Goal: Task Accomplishment & Management: Complete application form

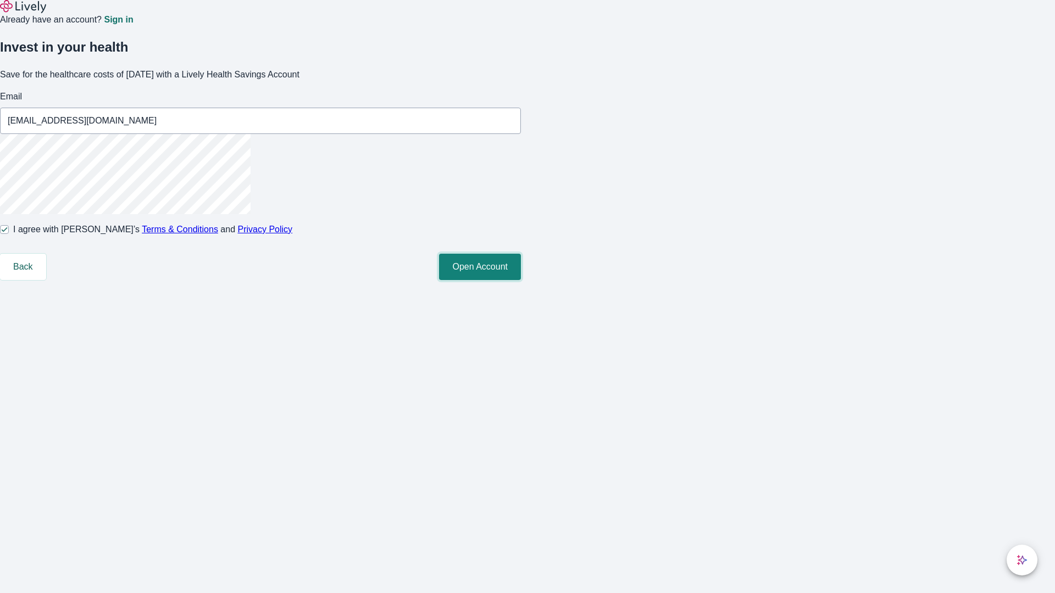
click at [521, 280] on button "Open Account" at bounding box center [480, 267] width 82 height 26
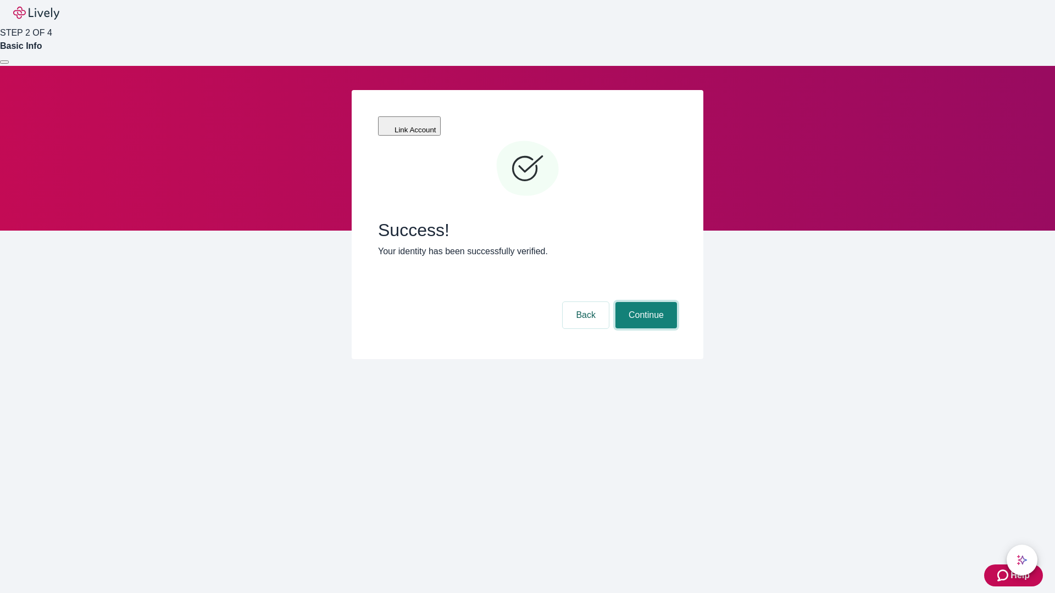
click at [644, 302] on button "Continue" at bounding box center [646, 315] width 62 height 26
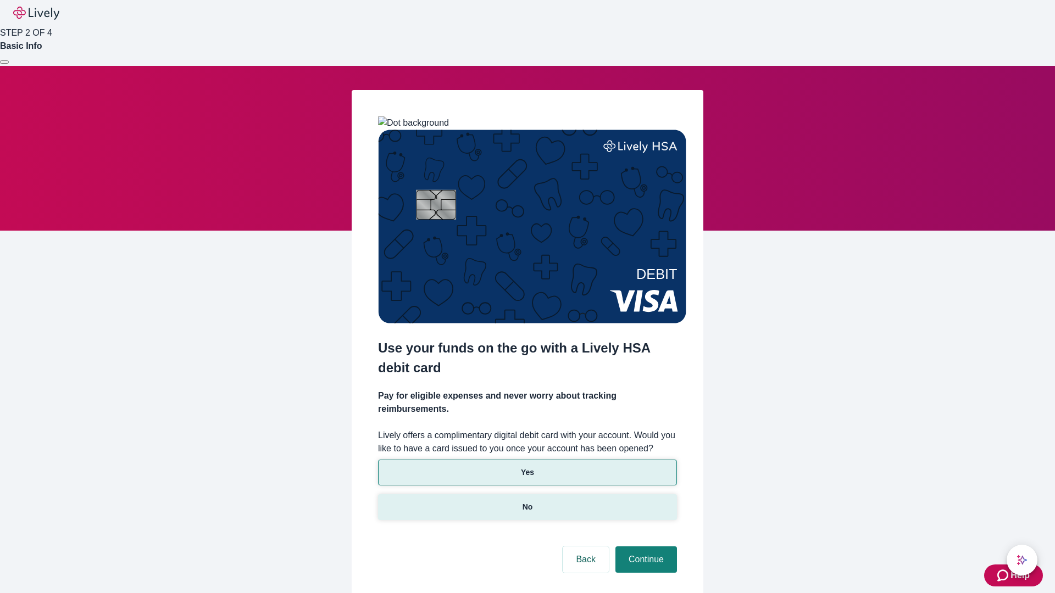
click at [527, 502] on p "No" at bounding box center [527, 508] width 10 height 12
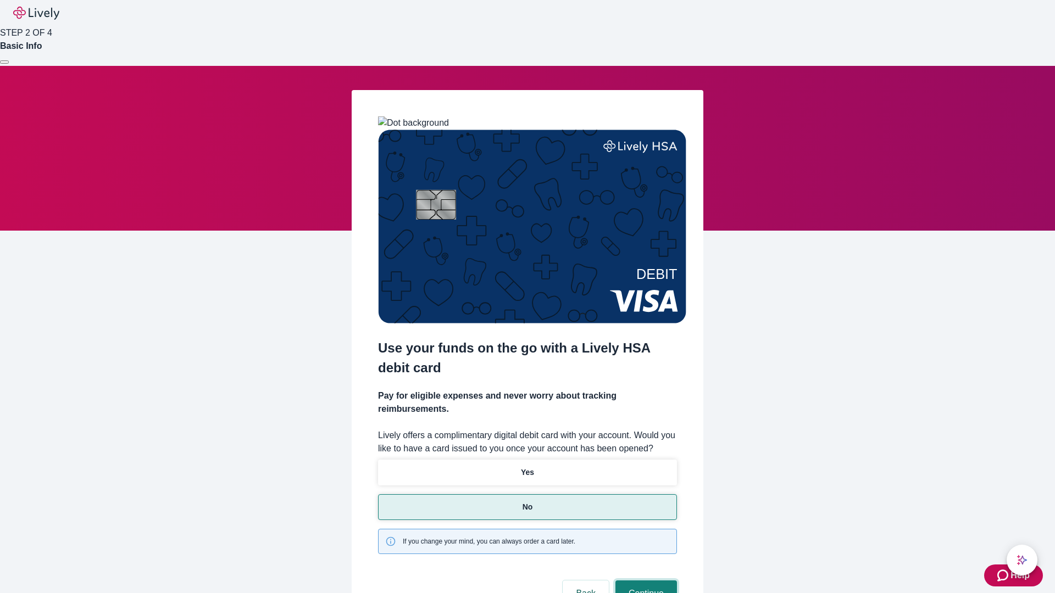
click at [644, 581] on button "Continue" at bounding box center [646, 594] width 62 height 26
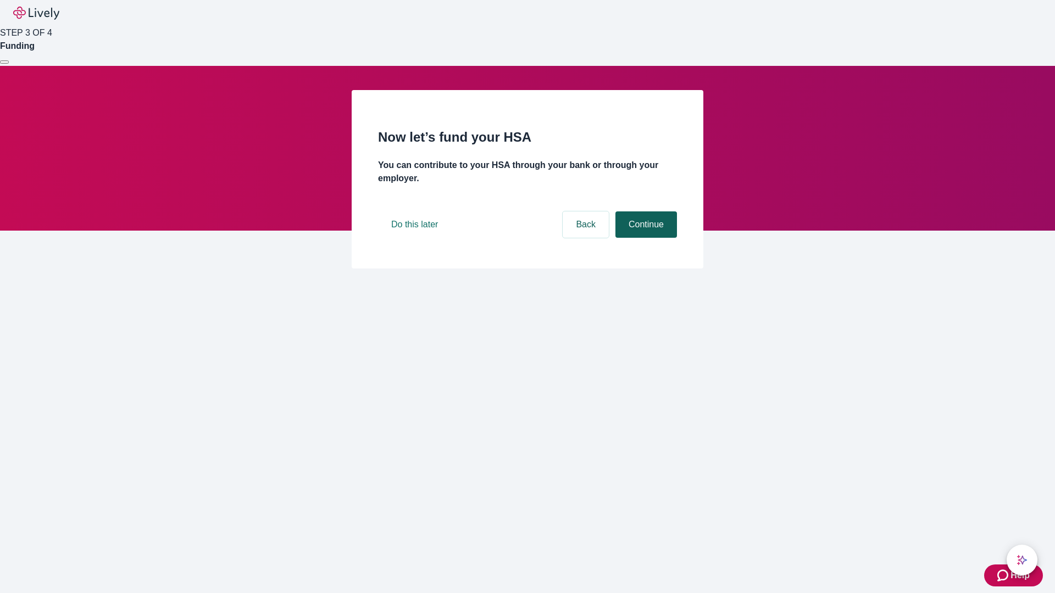
click at [644, 238] on button "Continue" at bounding box center [646, 225] width 62 height 26
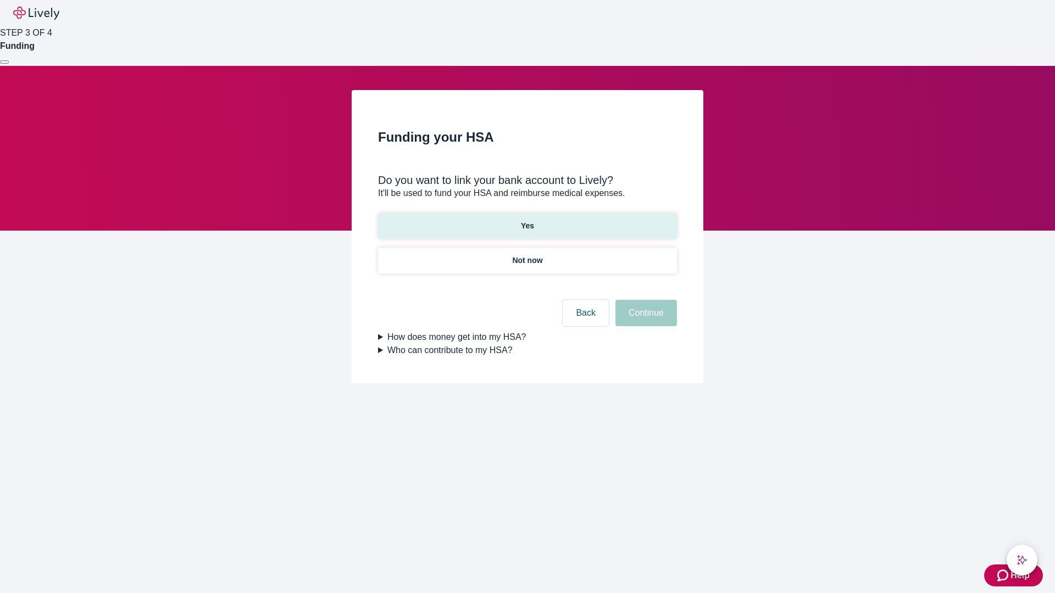
click at [527, 220] on p "Yes" at bounding box center [527, 226] width 13 height 12
click at [644, 300] on button "Continue" at bounding box center [646, 313] width 62 height 26
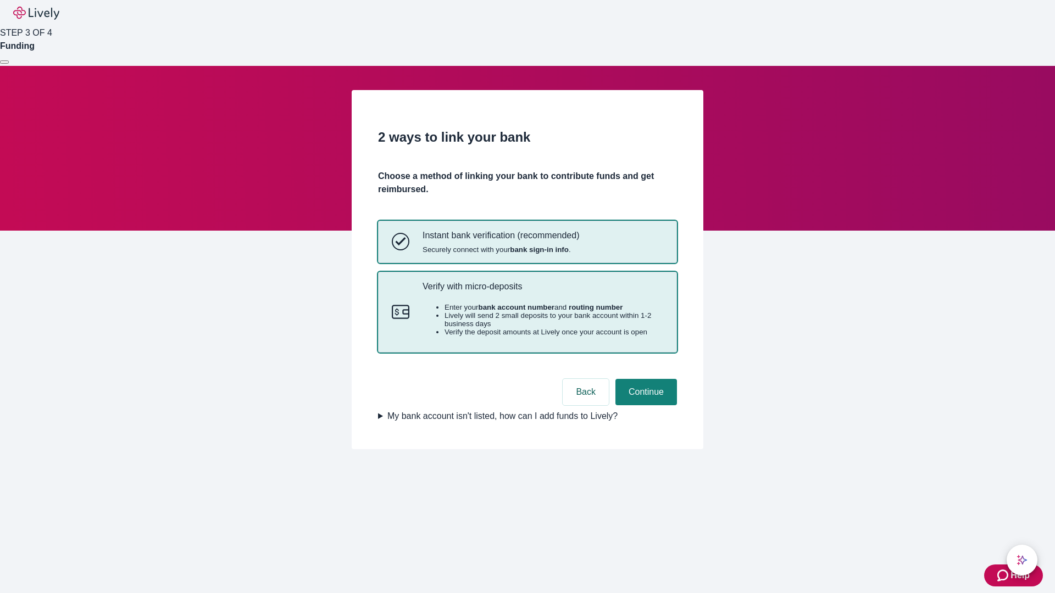
click at [542, 292] on p "Verify with micro-deposits" at bounding box center [542, 286] width 241 height 10
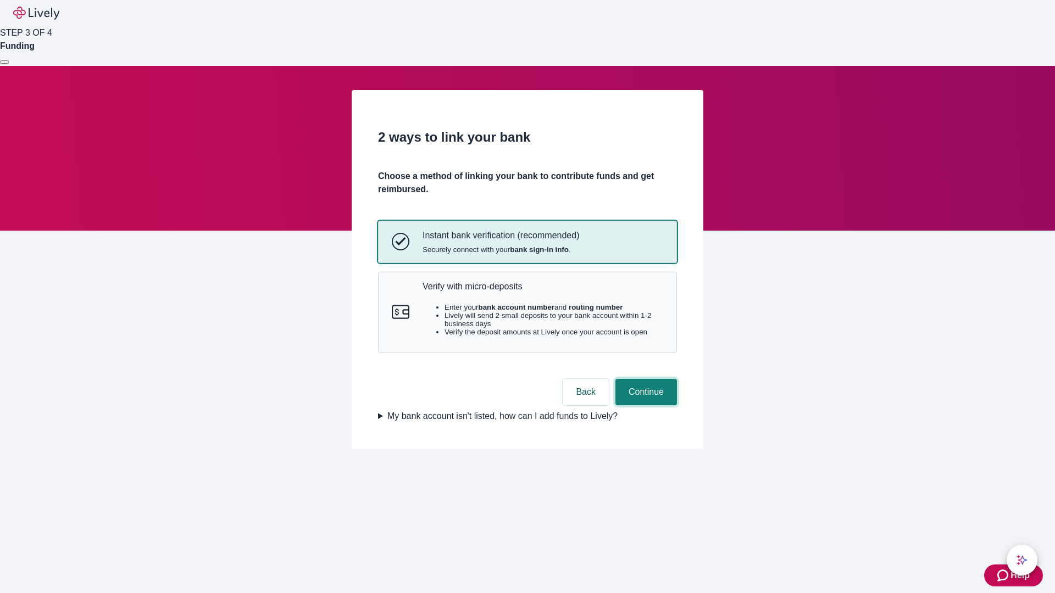
click at [644, 405] on button "Continue" at bounding box center [646, 392] width 62 height 26
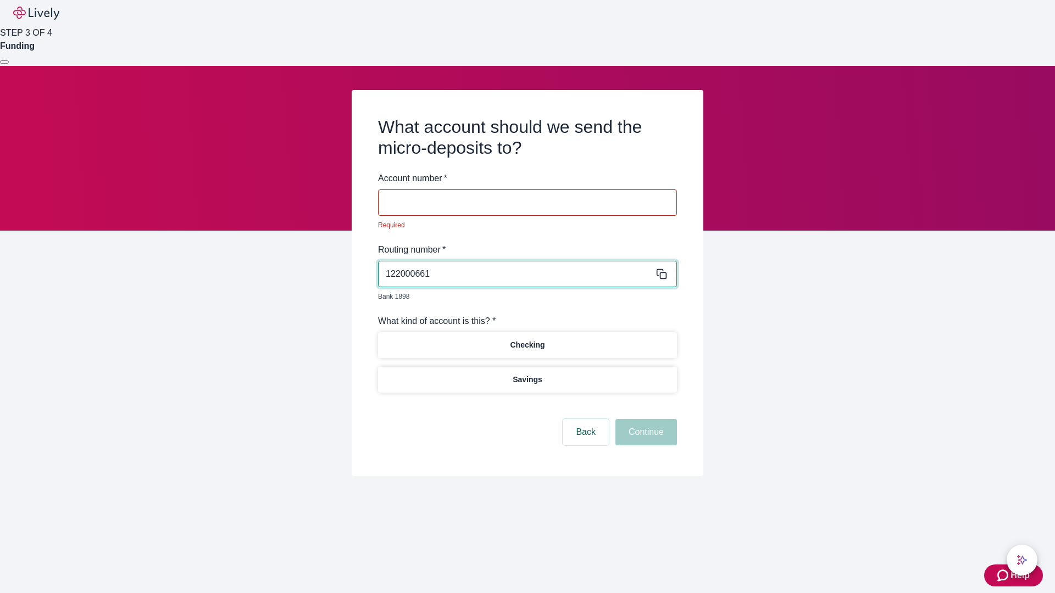
type input "122000661"
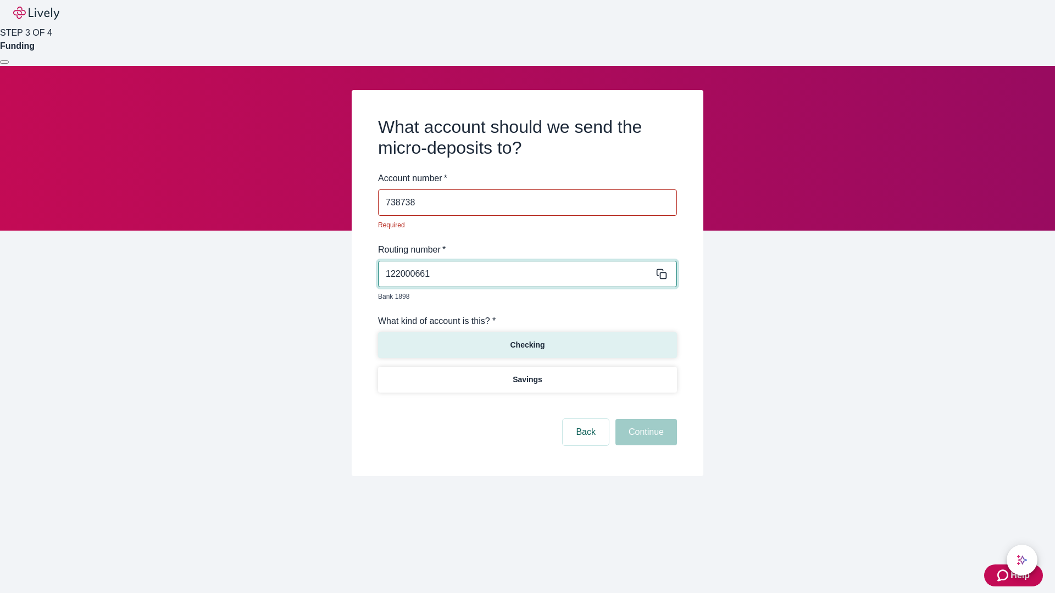
type input "738738"
click at [527, 340] on p "Checking" at bounding box center [527, 346] width 35 height 12
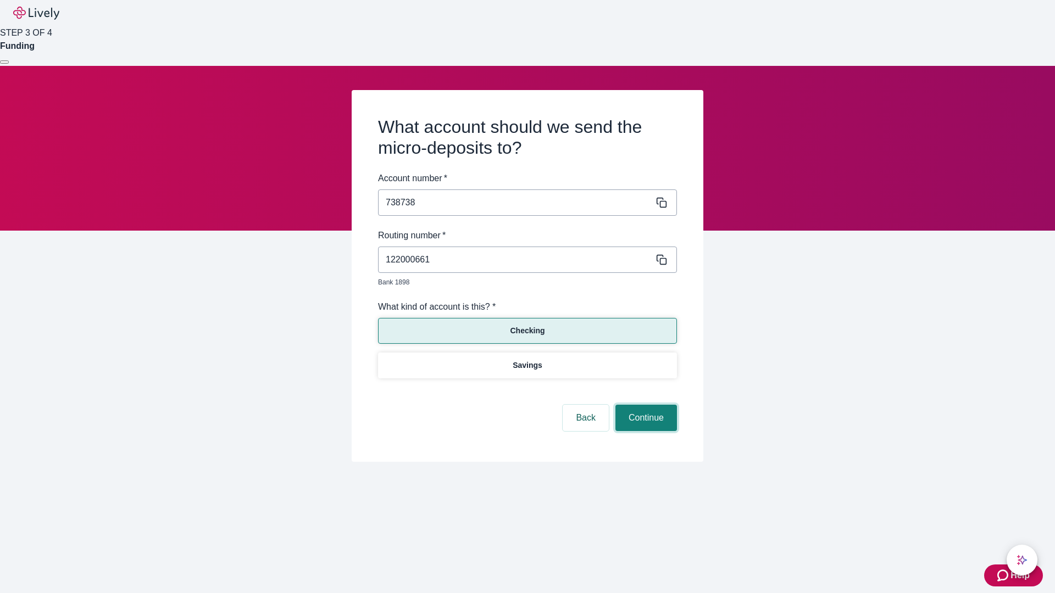
click at [644, 405] on button "Continue" at bounding box center [646, 418] width 62 height 26
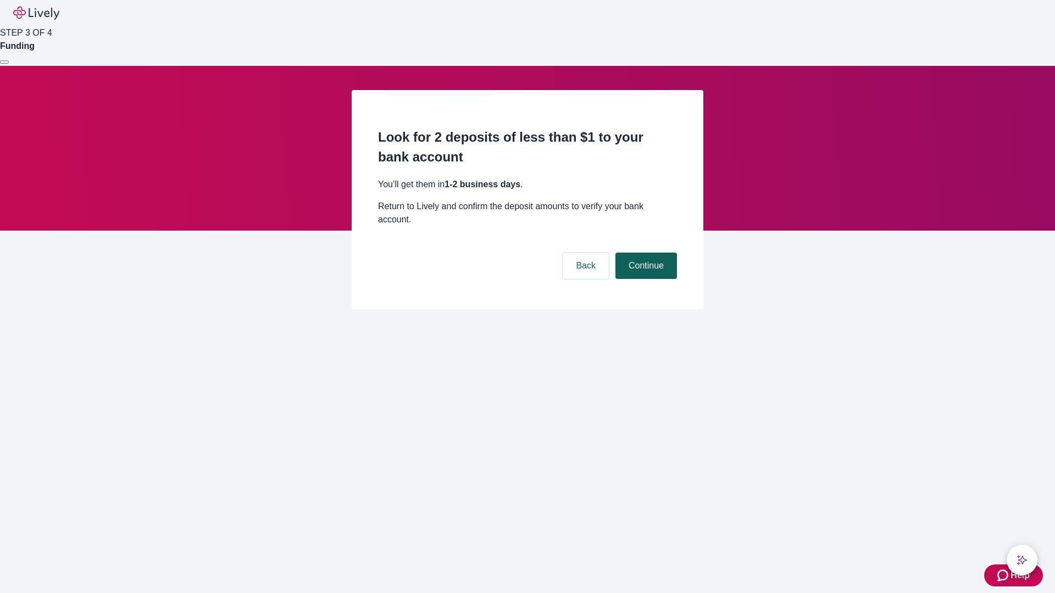
click at [644, 253] on button "Continue" at bounding box center [646, 266] width 62 height 26
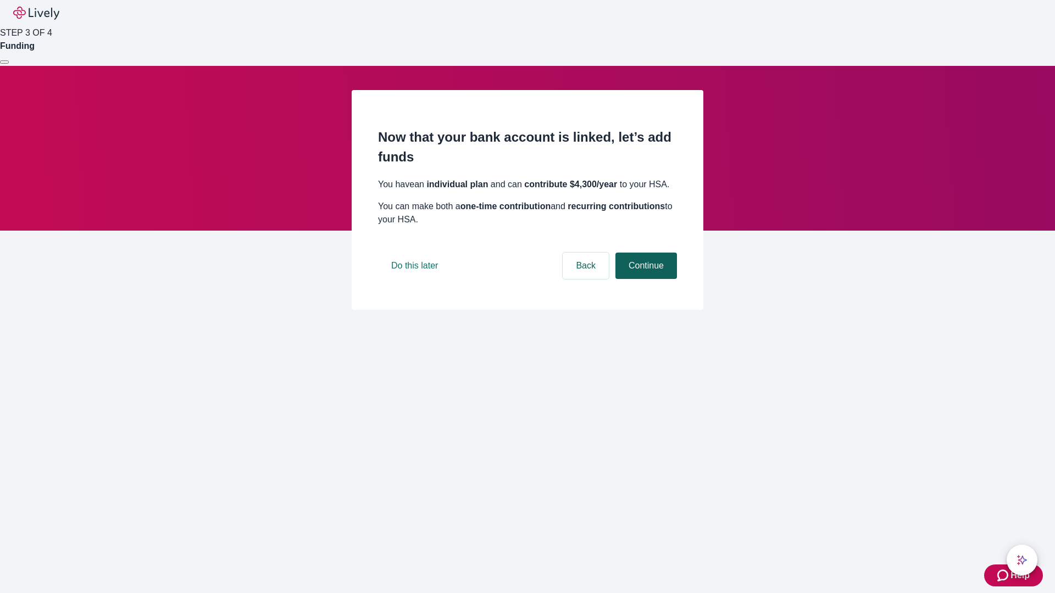
click at [644, 279] on button "Continue" at bounding box center [646, 266] width 62 height 26
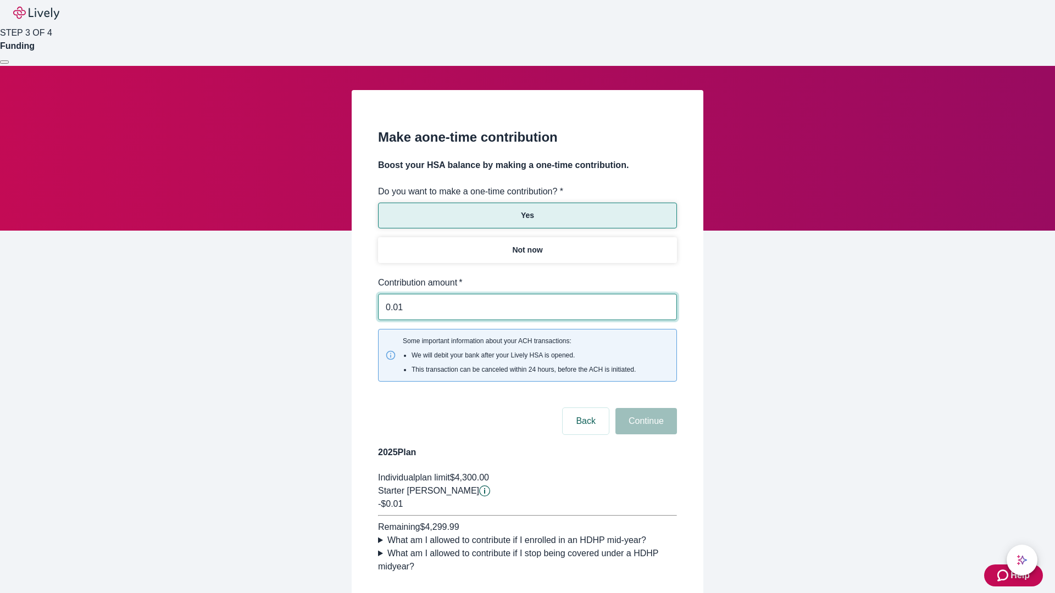
type input "0.01"
click at [644, 408] on button "Continue" at bounding box center [646, 421] width 62 height 26
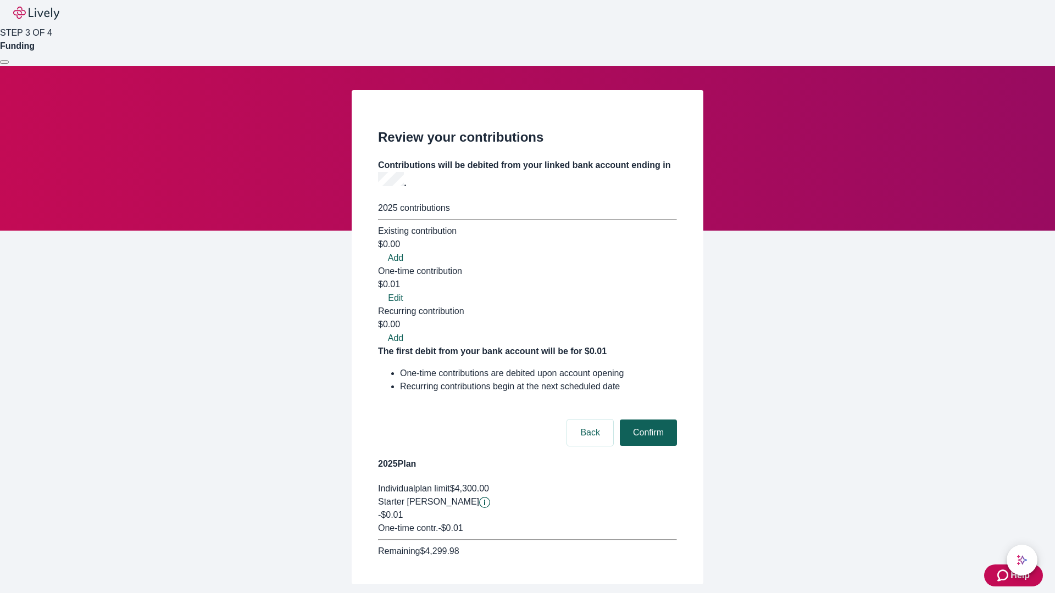
click at [647, 420] on button "Confirm" at bounding box center [648, 433] width 57 height 26
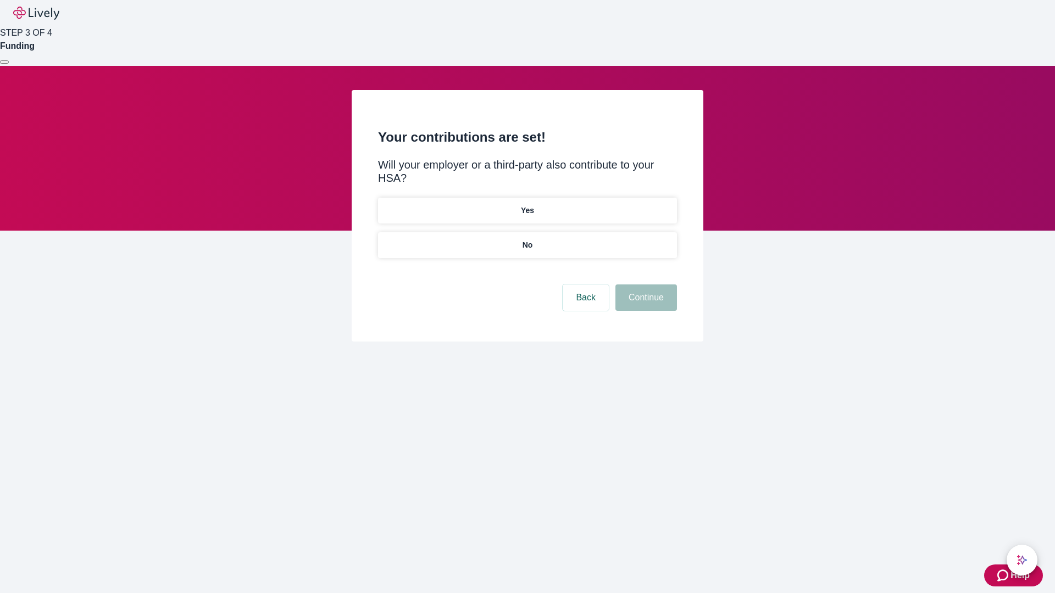
click at [527, 240] on p "No" at bounding box center [527, 246] width 10 height 12
click at [644, 285] on button "Continue" at bounding box center [646, 298] width 62 height 26
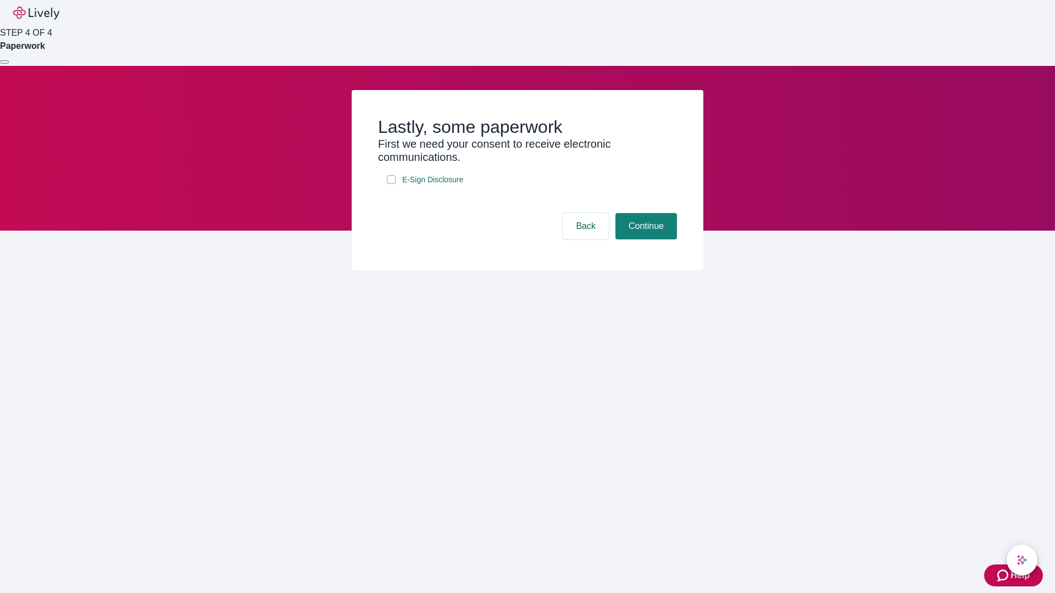
click at [391, 184] on input "E-Sign Disclosure" at bounding box center [391, 179] width 9 height 9
checkbox input "true"
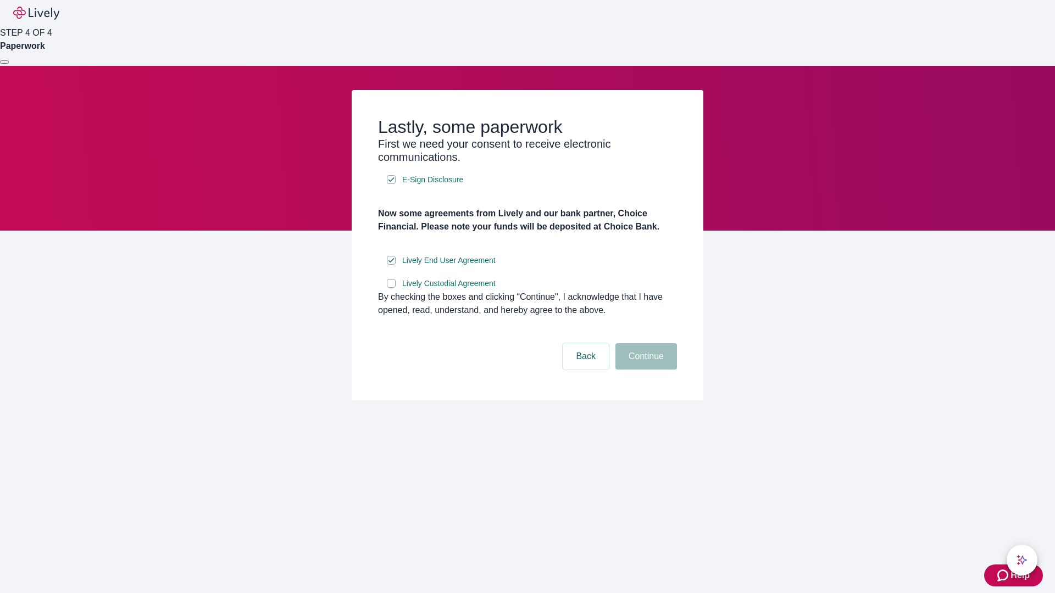
click at [391, 288] on input "Lively Custodial Agreement" at bounding box center [391, 283] width 9 height 9
checkbox input "true"
click at [644, 370] on button "Continue" at bounding box center [646, 356] width 62 height 26
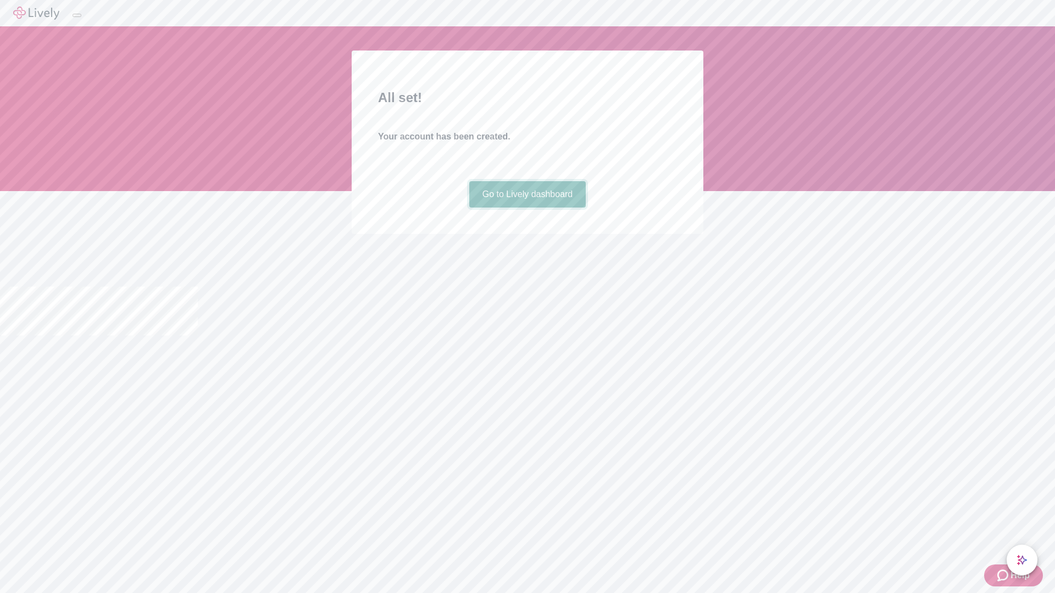
click at [527, 208] on link "Go to Lively dashboard" at bounding box center [527, 194] width 117 height 26
